Goal: Navigation & Orientation: Find specific page/section

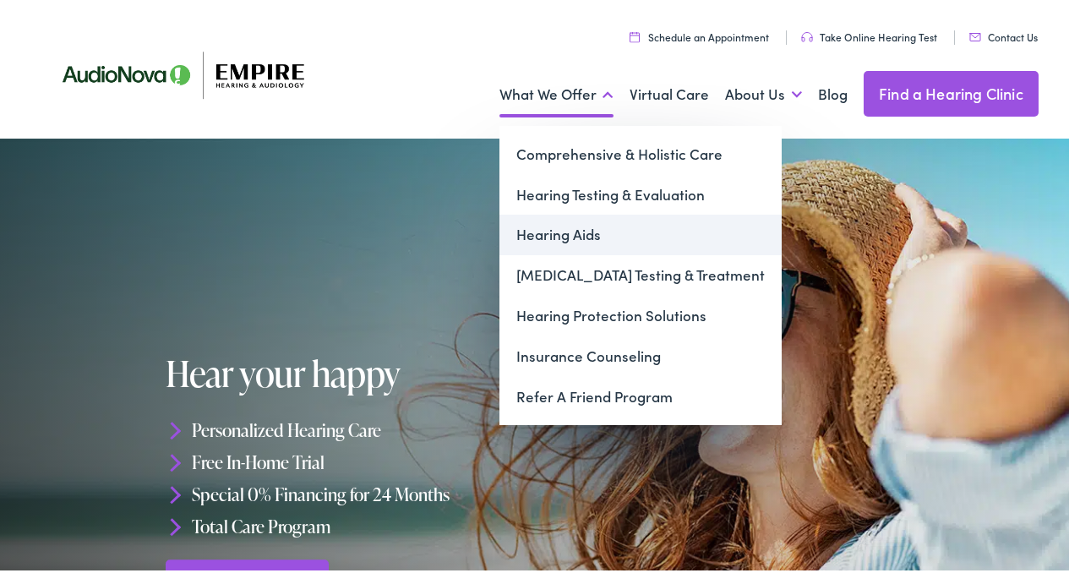
click at [566, 236] on link "Hearing Aids" at bounding box center [641, 231] width 282 height 41
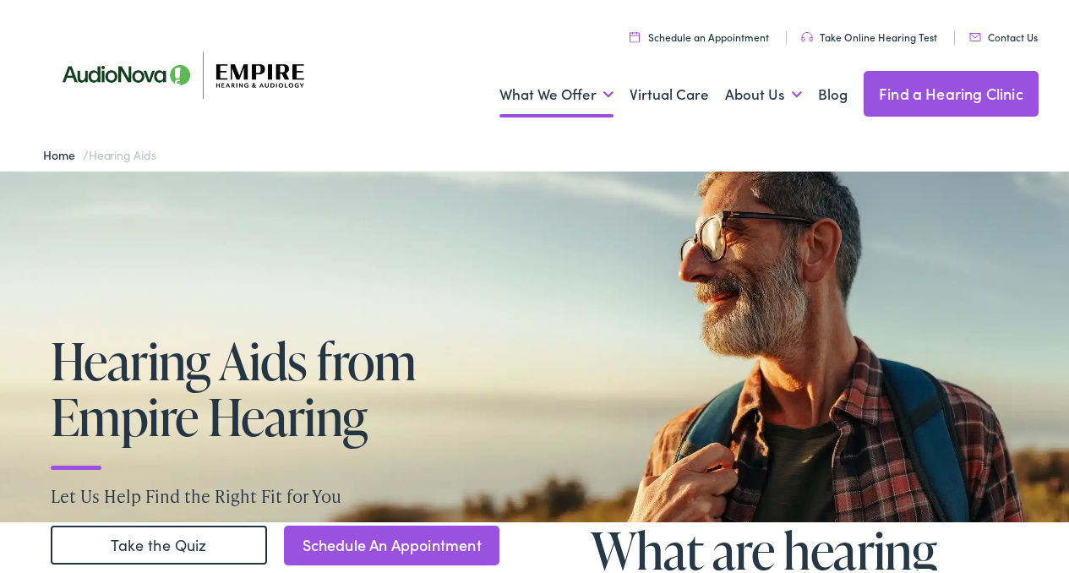
click at [990, 36] on link "Contact Us" at bounding box center [1004, 33] width 68 height 14
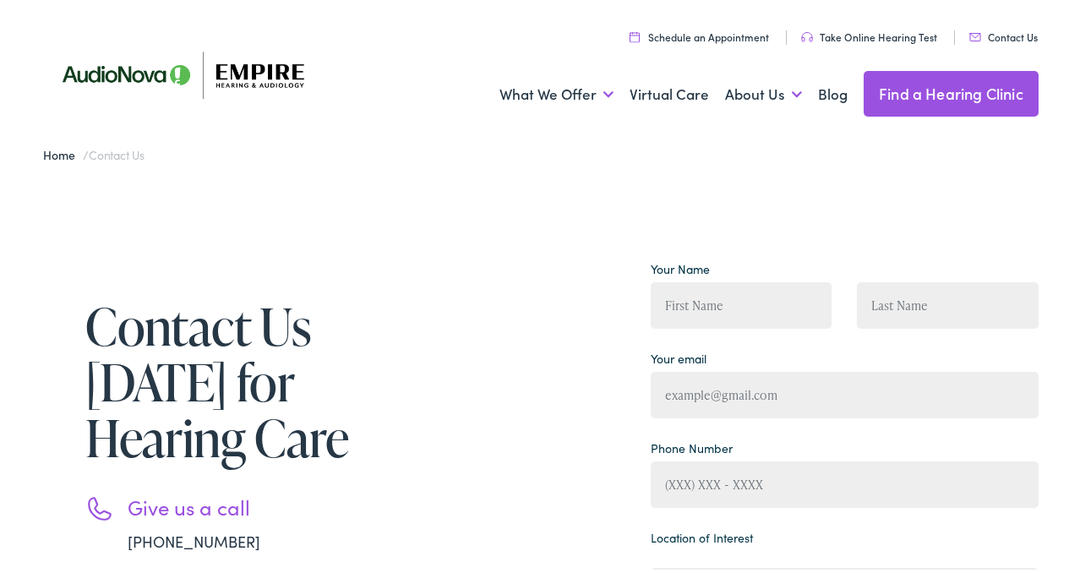
click at [705, 30] on link "Schedule an Appointment" at bounding box center [699, 33] width 139 height 14
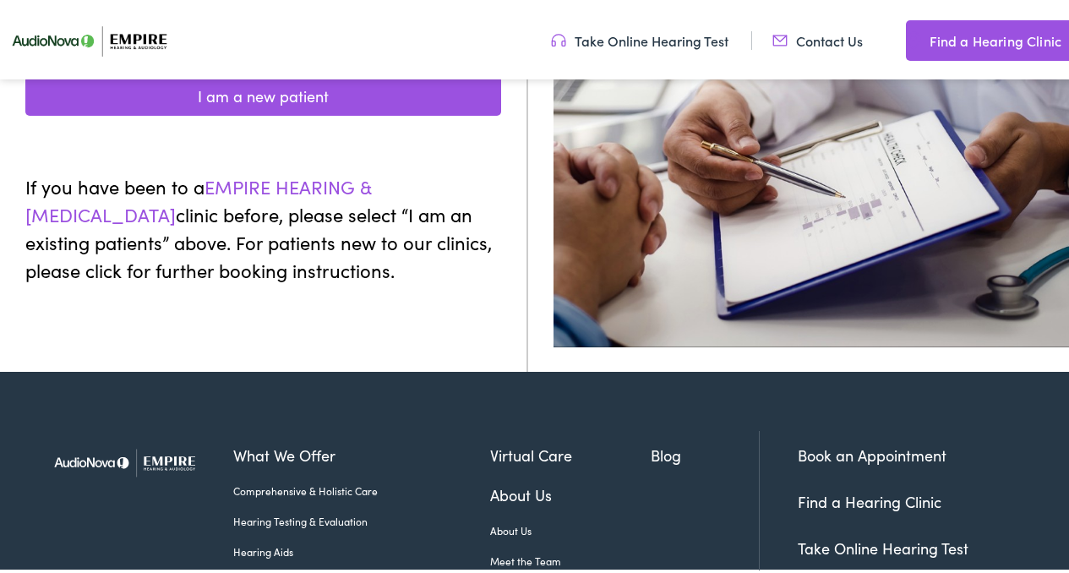
scroll to position [406, 0]
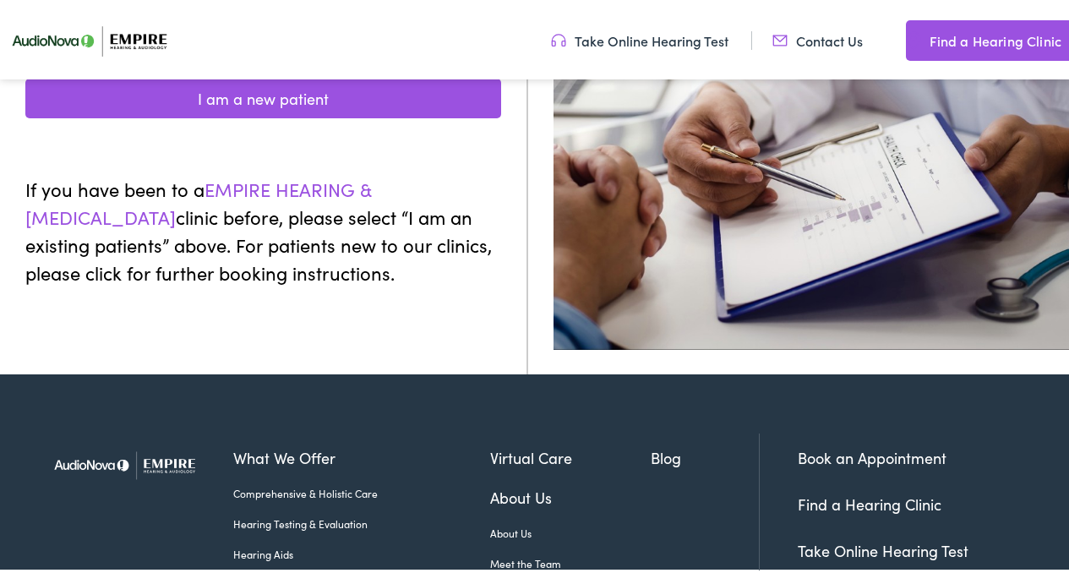
click at [887, 456] on link "Book an Appointment" at bounding box center [872, 454] width 149 height 21
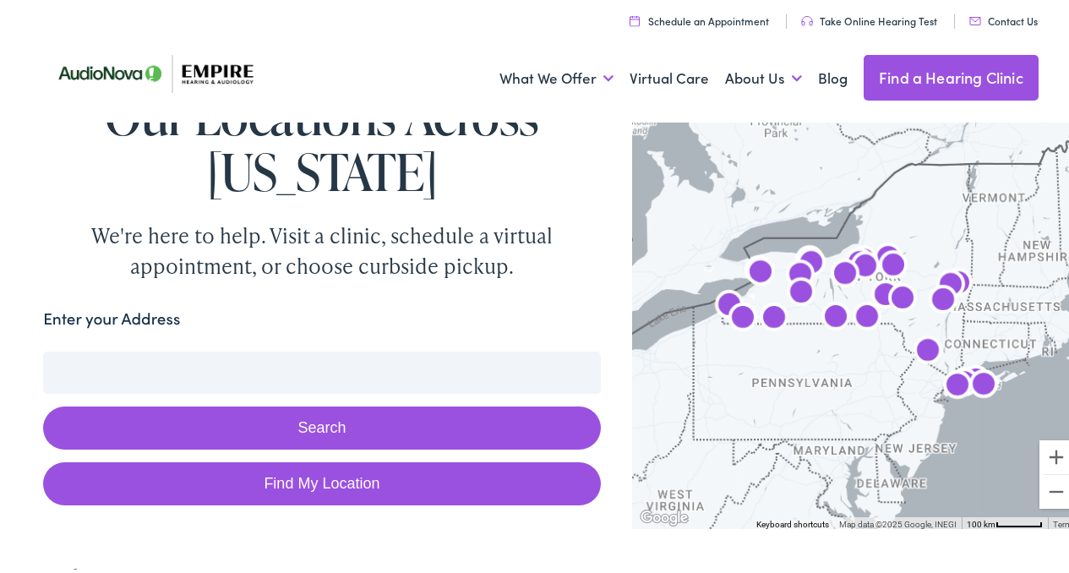
click at [275, 383] on input "Enter your Address" at bounding box center [321, 369] width 557 height 42
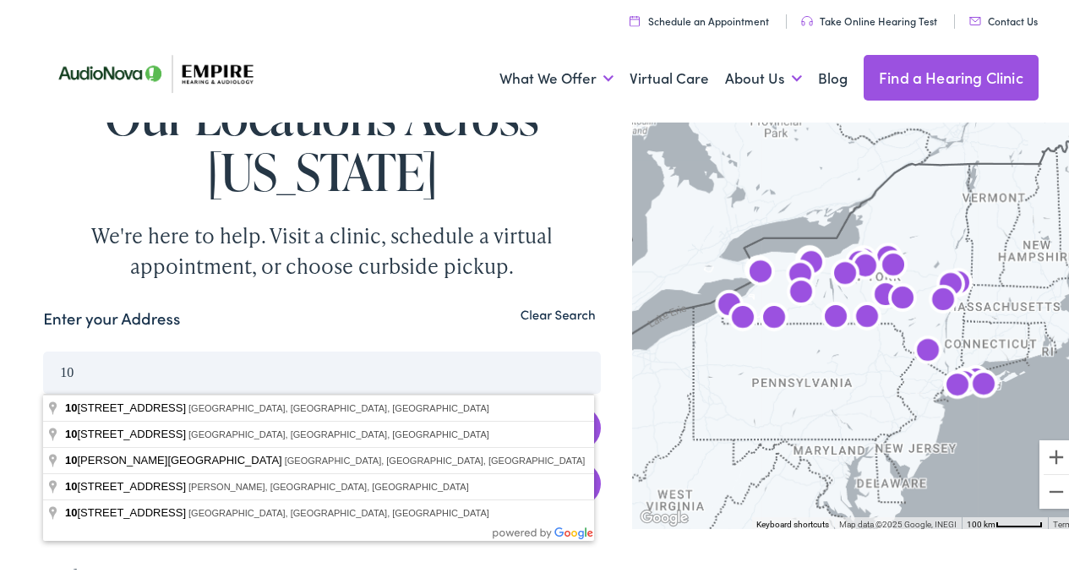
type input "1"
type input "27 Putters Way, Middletown, NY, USA"
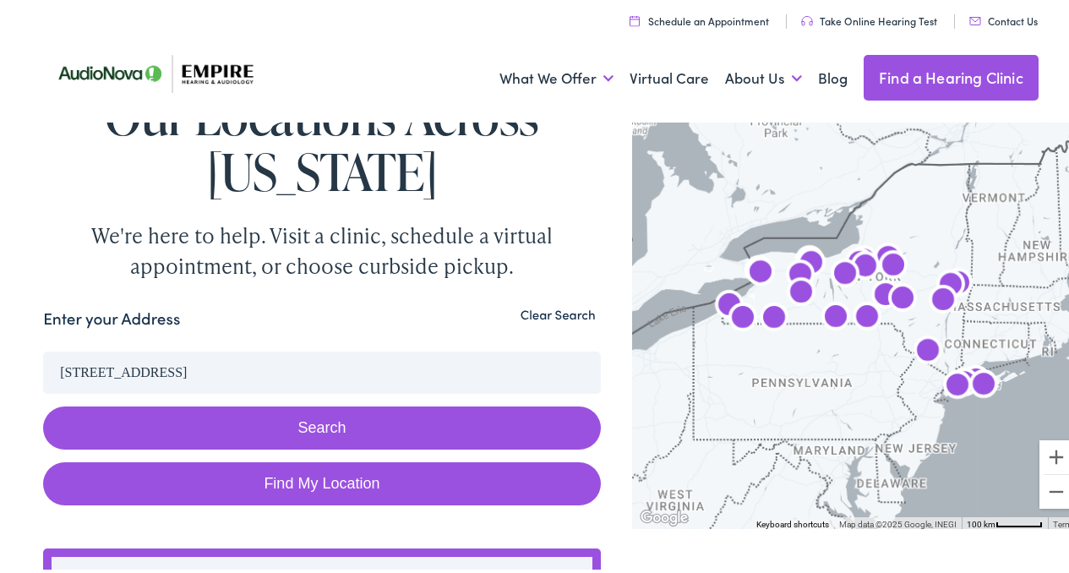
click at [235, 408] on button "Search" at bounding box center [321, 424] width 557 height 43
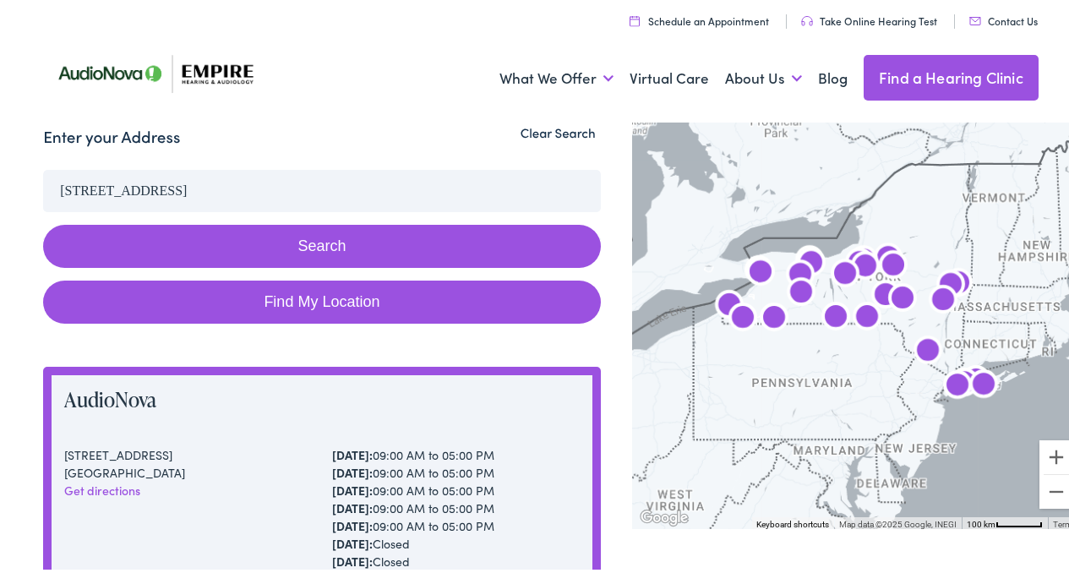
scroll to position [101, 0]
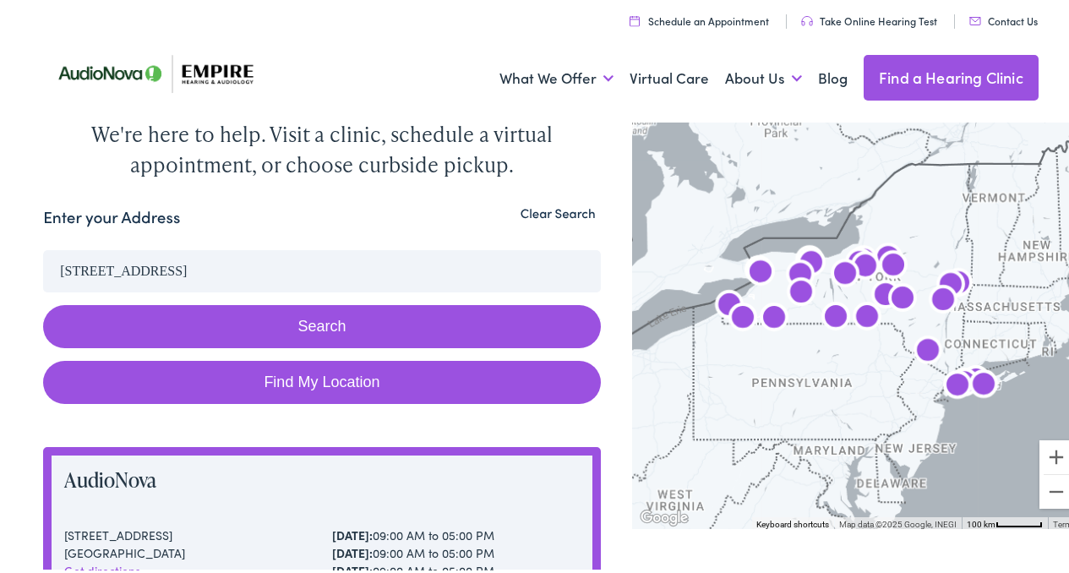
click at [301, 383] on link "Find My Location" at bounding box center [321, 379] width 557 height 43
type input "Middletown, New York"
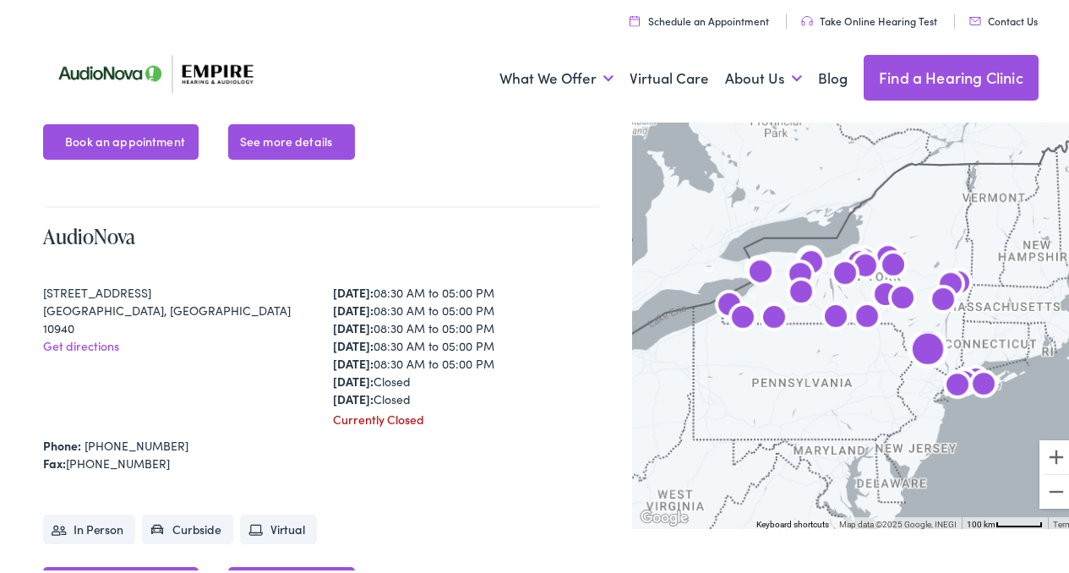
scroll to position [6120, 0]
